Goal: Task Accomplishment & Management: Use online tool/utility

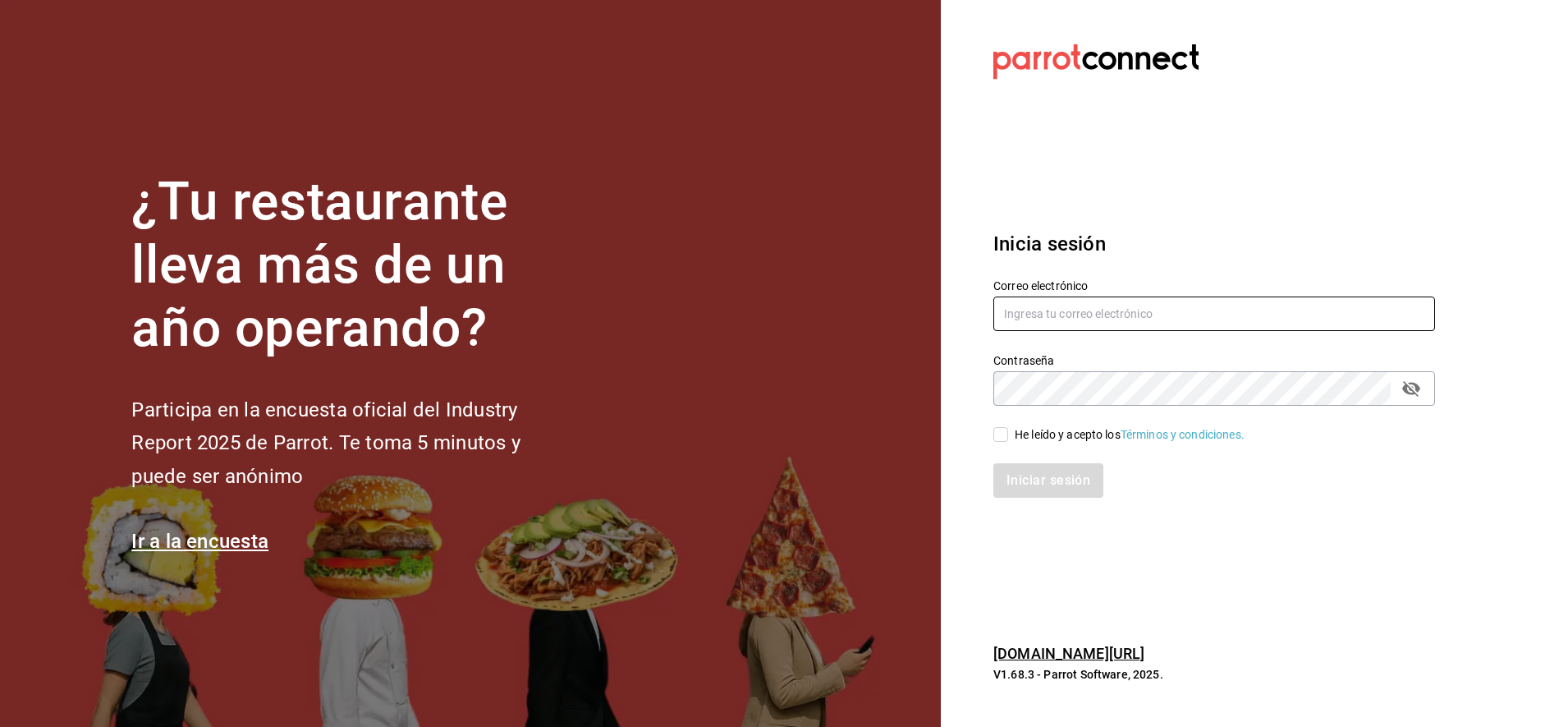
type input "yessinm2105@gmail.com"
click at [998, 435] on input "He leído y acepto los Términos y condiciones." at bounding box center [1001, 435] width 15 height 15
checkbox input "true"
click at [1028, 479] on button "Iniciar sesión" at bounding box center [1049, 480] width 112 height 35
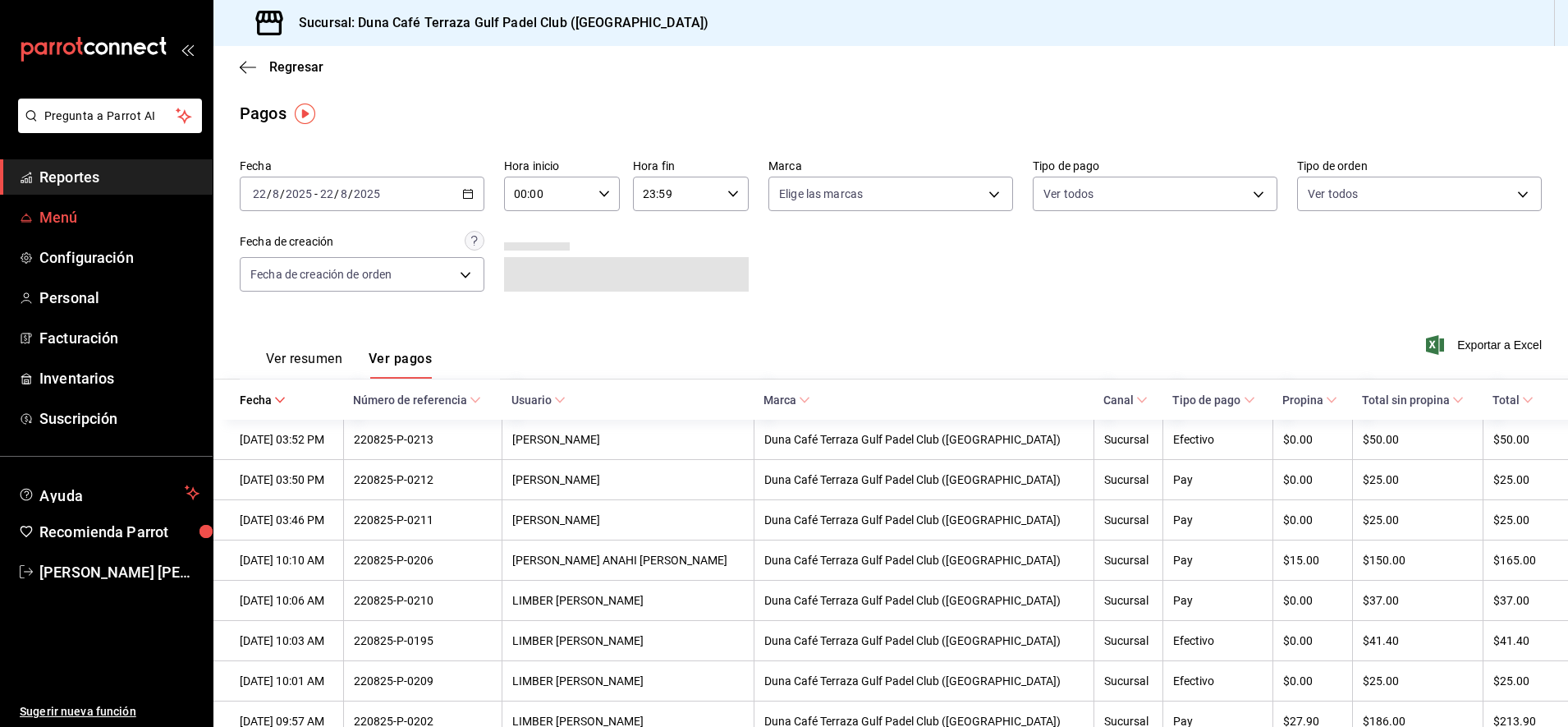
click at [50, 214] on span "Menú" at bounding box center [119, 217] width 160 height 22
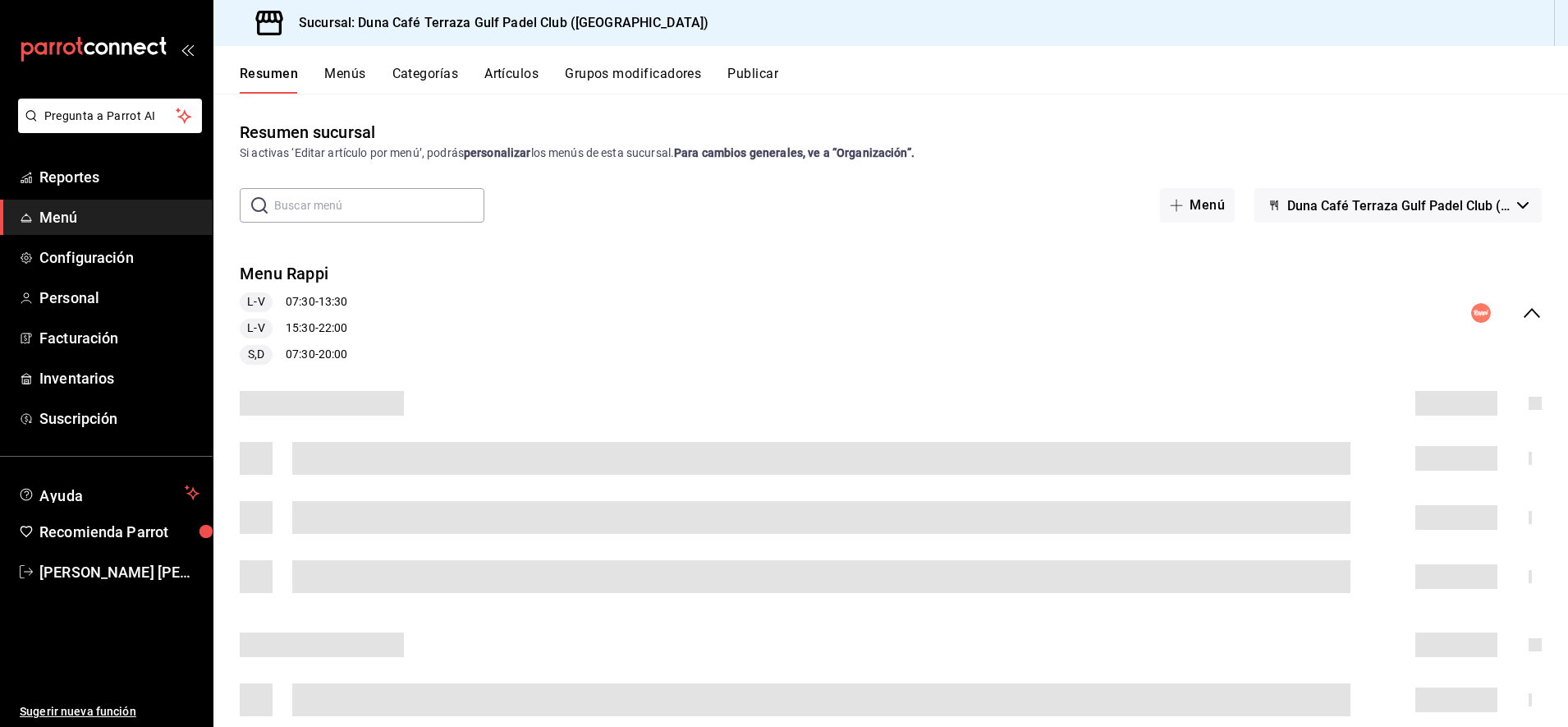
click at [523, 71] on button "Artículos" at bounding box center [511, 79] width 54 height 28
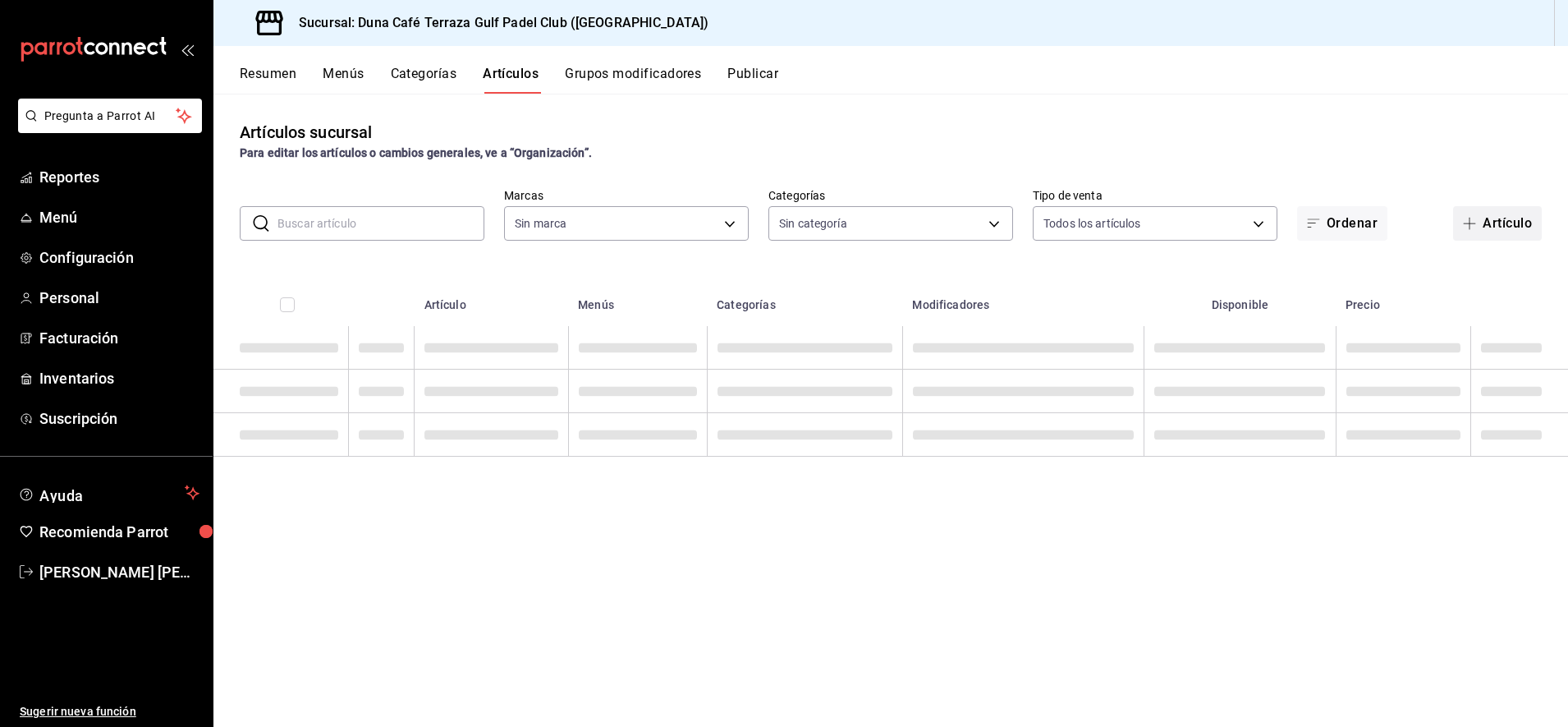
type input "a9e254c3-e23e-4e83-9c5c-d3e83948dfd2"
click at [1471, 222] on icon "button" at bounding box center [1470, 223] width 13 height 13
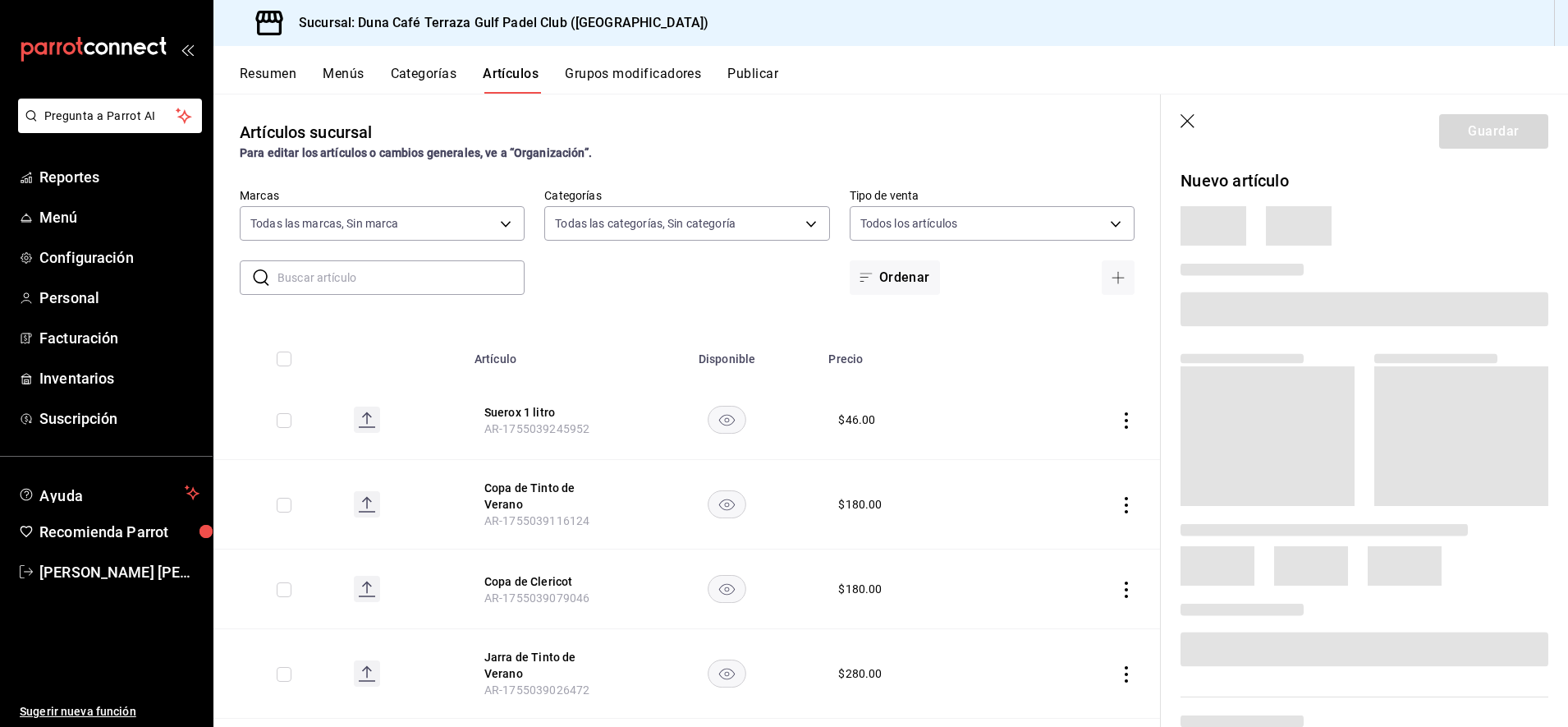
type input "b2610cbe-dd38-495a-b5e4-0bf419dbaeaf,bf813f9c-e4aa-4d47-94dc-e3e862359f11,410e4…"
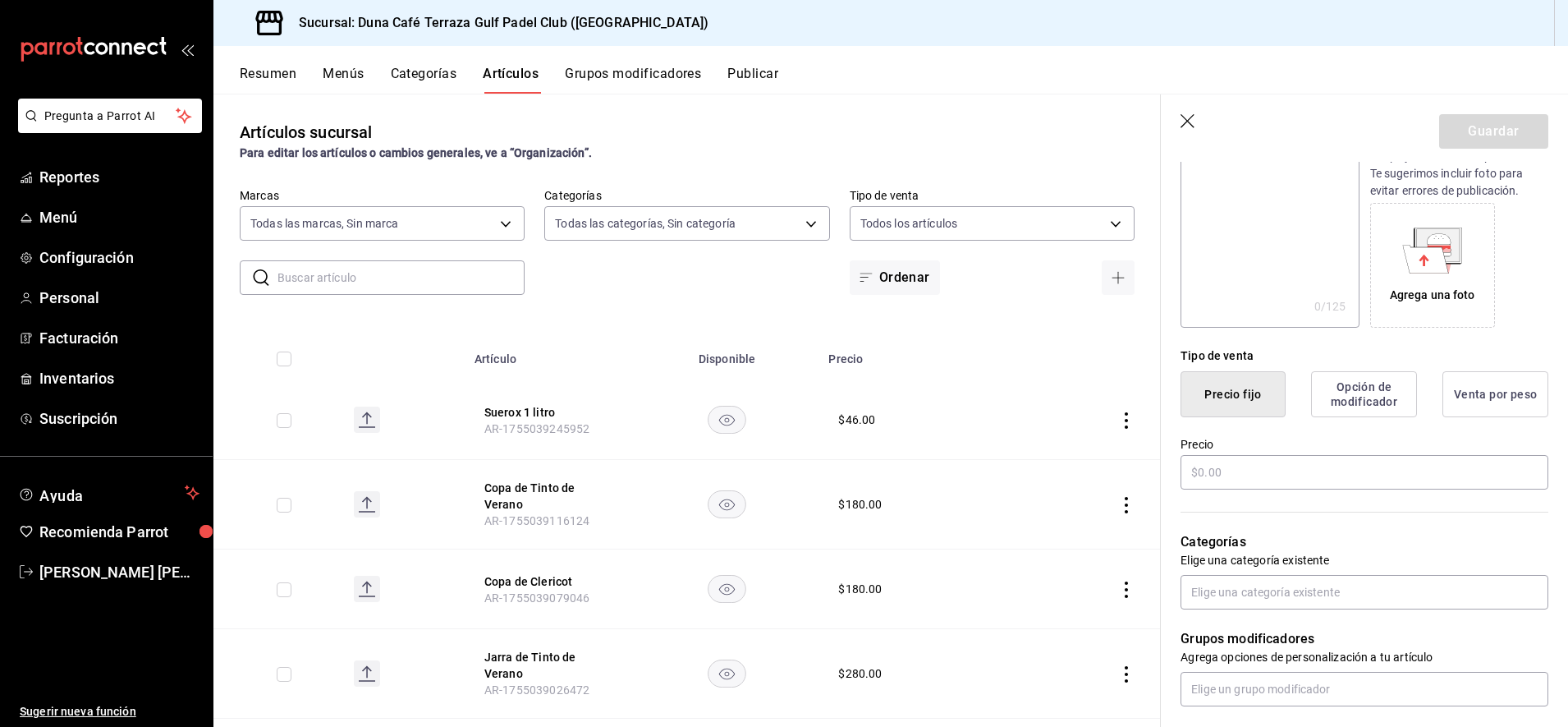
scroll to position [232, 0]
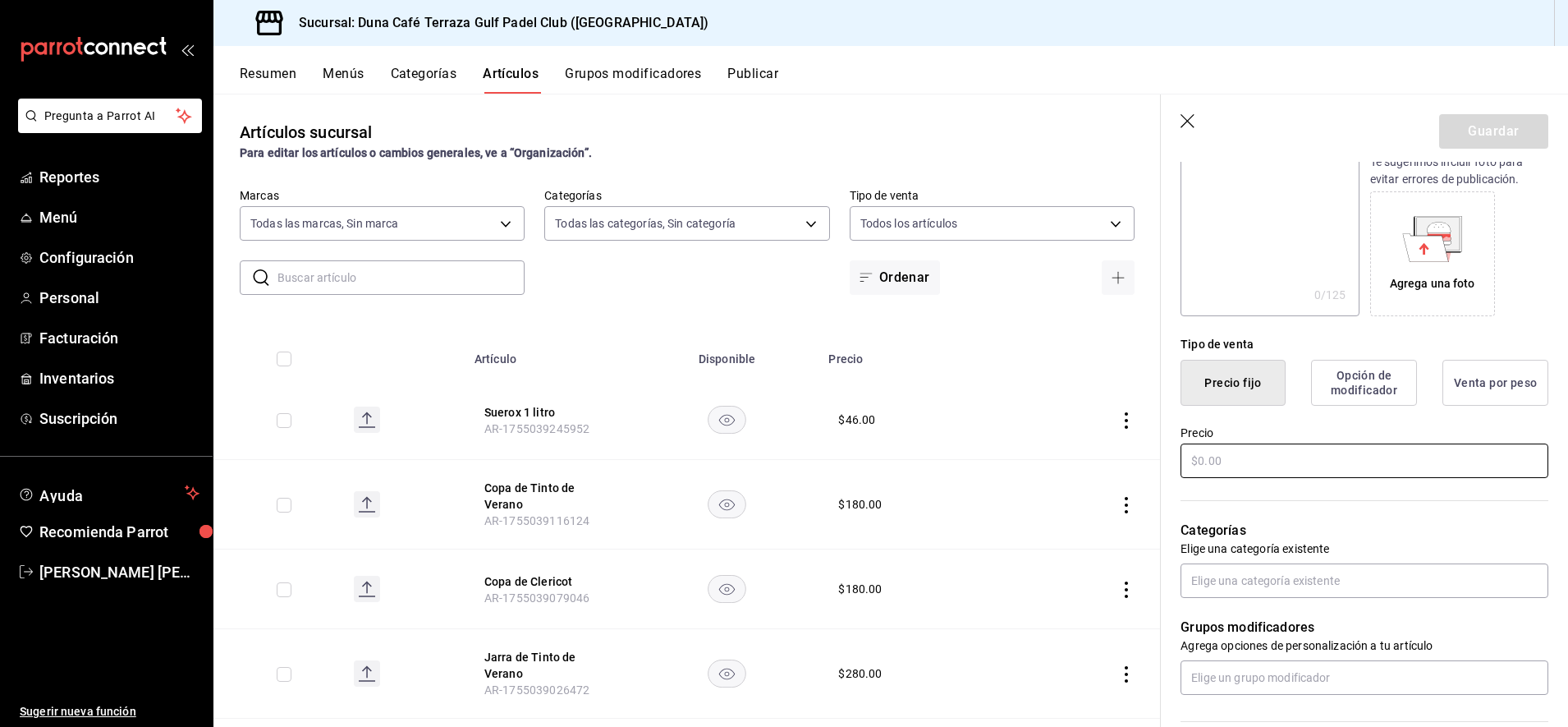
type input "Agua grande"
click at [1203, 465] on input "text" at bounding box center [1365, 460] width 368 height 35
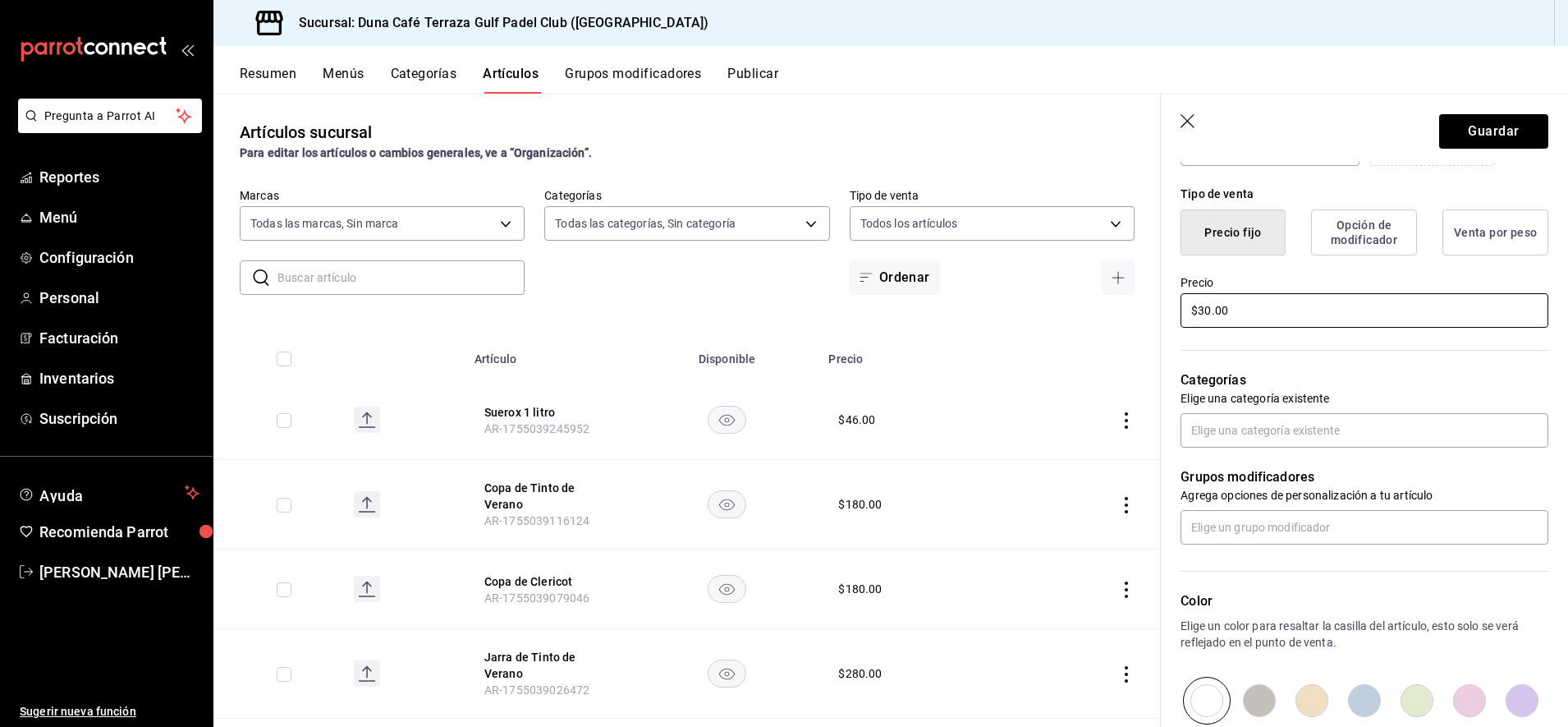
scroll to position [400, 0]
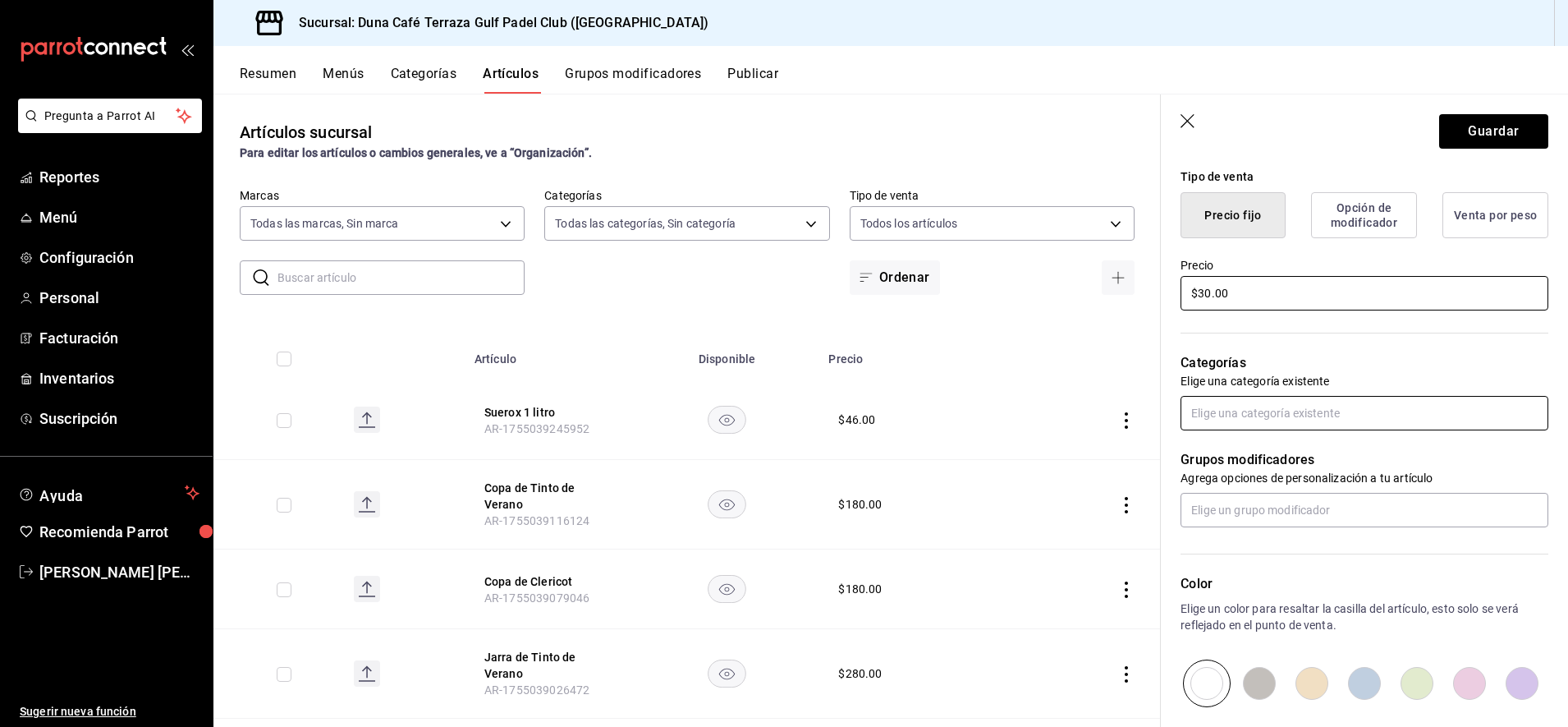
type input "$30.00"
click at [1385, 419] on input "text" at bounding box center [1365, 412] width 368 height 35
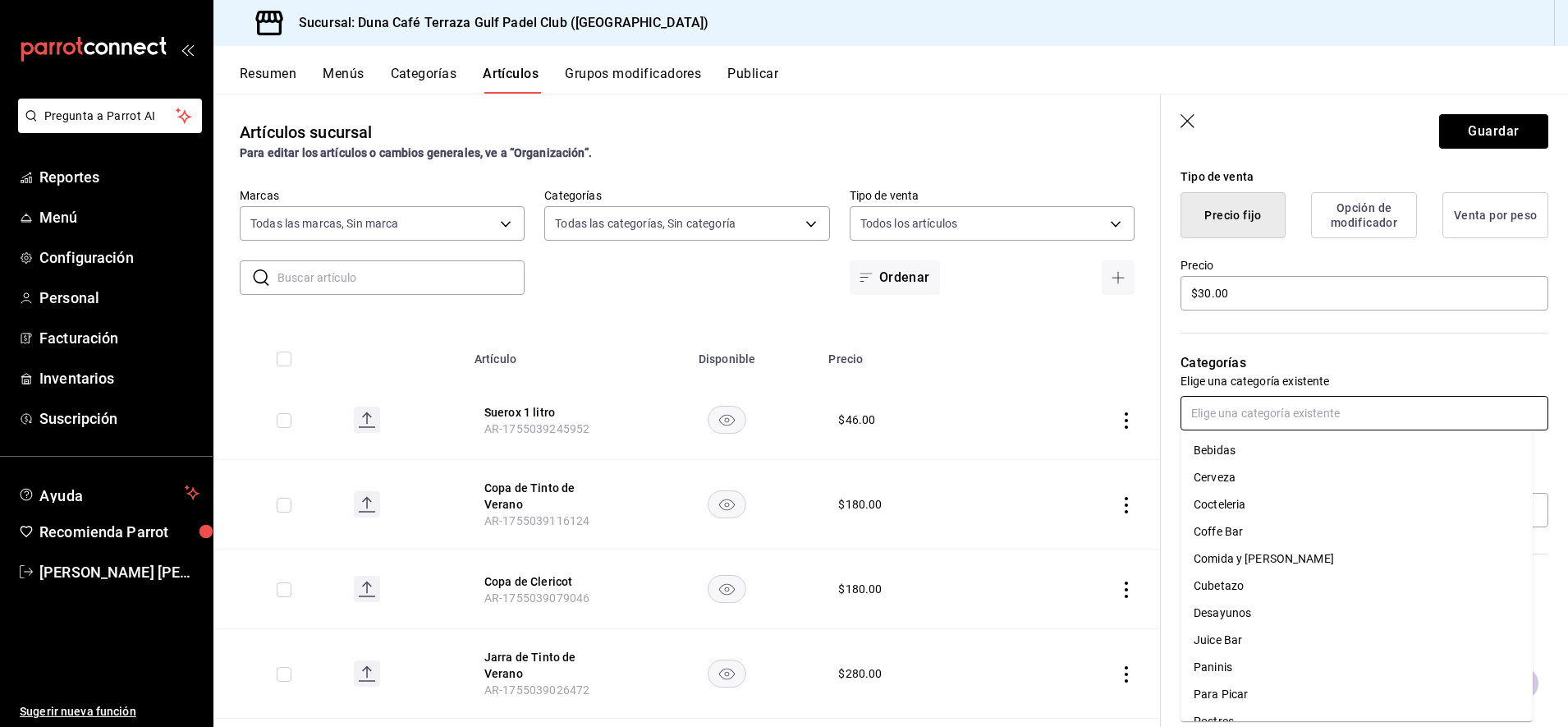
click at [1224, 453] on li "Bebidas" at bounding box center [1357, 450] width 353 height 27
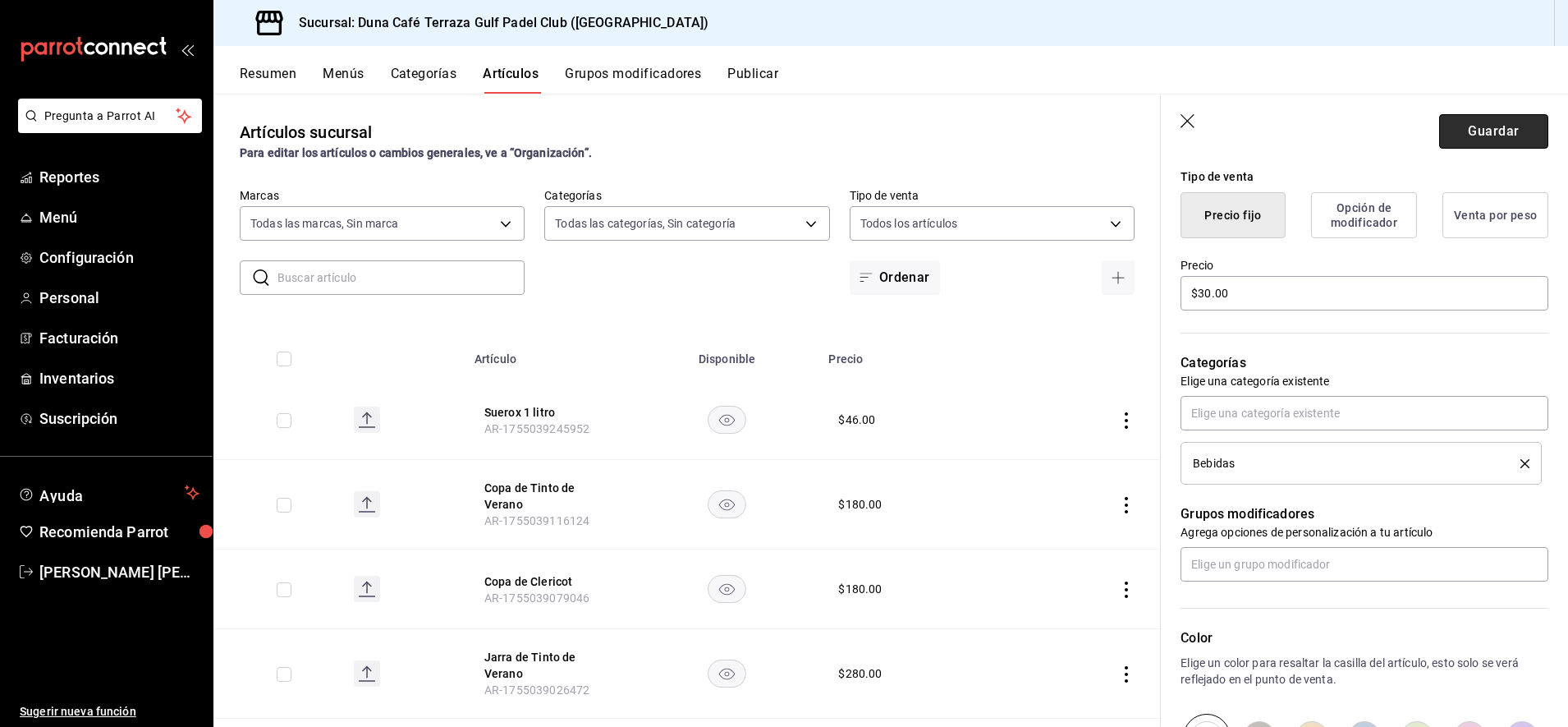
click at [1482, 130] on button "Guardar" at bounding box center [1493, 131] width 109 height 35
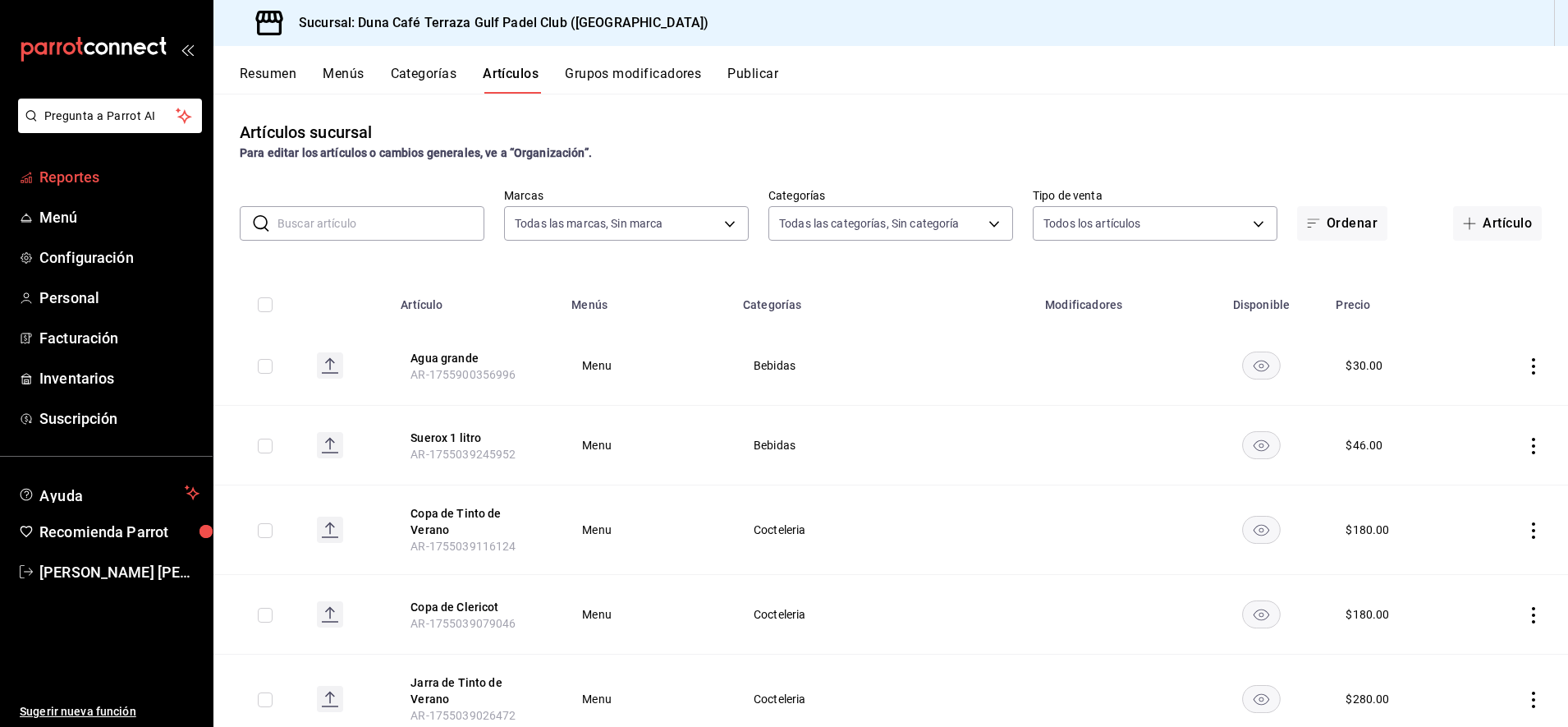
click at [81, 181] on span "Reportes" at bounding box center [119, 177] width 160 height 22
